Goal: Information Seeking & Learning: Learn about a topic

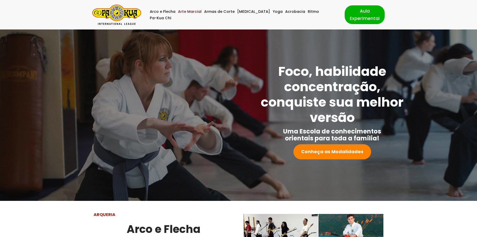
click at [193, 15] on link "Arte Marcial" at bounding box center [190, 11] width 24 height 6
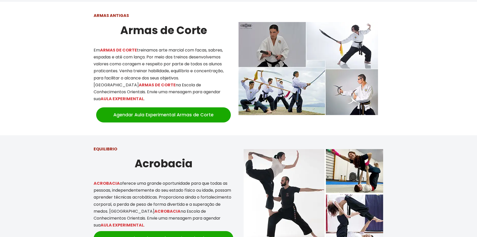
scroll to position [700, 0]
drag, startPoint x: 200, startPoint y: 74, endPoint x: 223, endPoint y: 70, distance: 23.2
click at [223, 70] on p "Em ARMAS DE CORTE treinamos arte marcial com facas, sabres, espadas e até com l…" at bounding box center [164, 74] width 140 height 56
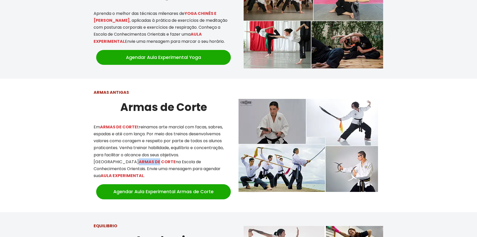
scroll to position [623, 0]
drag, startPoint x: 98, startPoint y: 122, endPoint x: 182, endPoint y: 129, distance: 84.4
click at [182, 129] on p "Em ARMAS DE CORTE treinamos arte marcial com facas, sabres, espadas e até com l…" at bounding box center [164, 151] width 140 height 56
drag, startPoint x: 150, startPoint y: 139, endPoint x: 146, endPoint y: 141, distance: 4.1
click at [150, 139] on p "Em ARMAS DE CORTE treinamos arte marcial com facas, sabres, espadas e até com l…" at bounding box center [164, 151] width 140 height 56
